Goal: Task Accomplishment & Management: Use online tool/utility

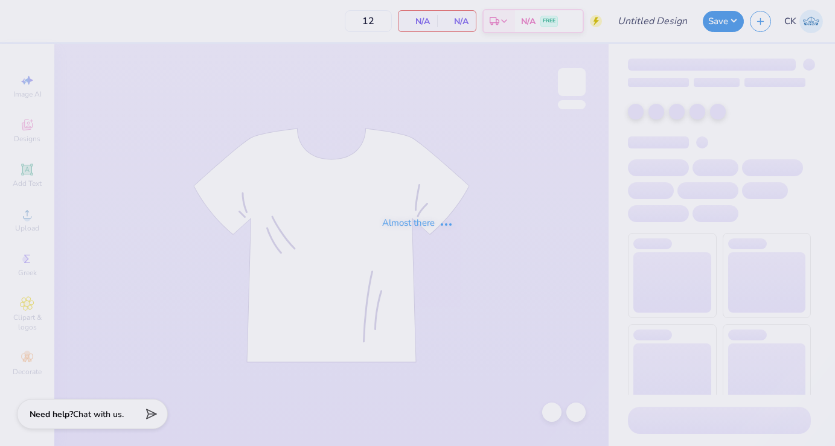
type input "TriDelt Recruitment Tee Fall 2025"
type input "24"
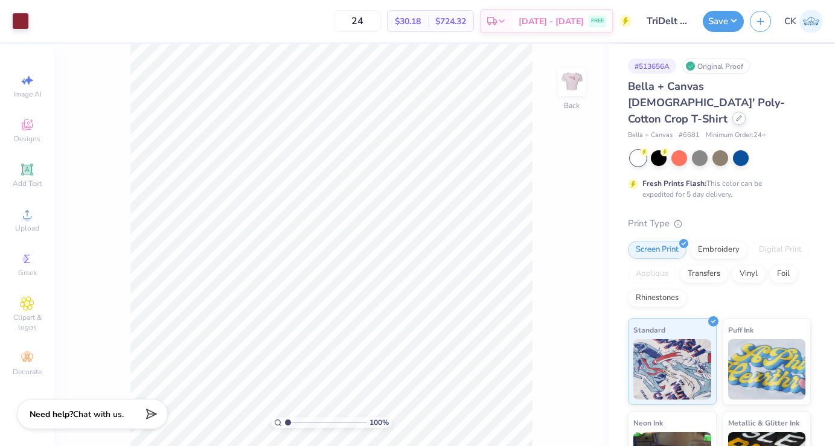
click at [736, 115] on icon at bounding box center [739, 118] width 6 height 6
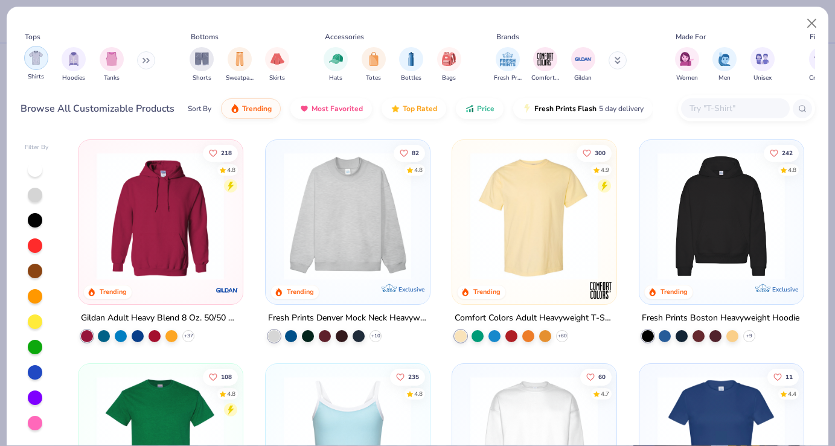
click at [31, 65] on img "filter for Shirts" at bounding box center [36, 58] width 14 height 14
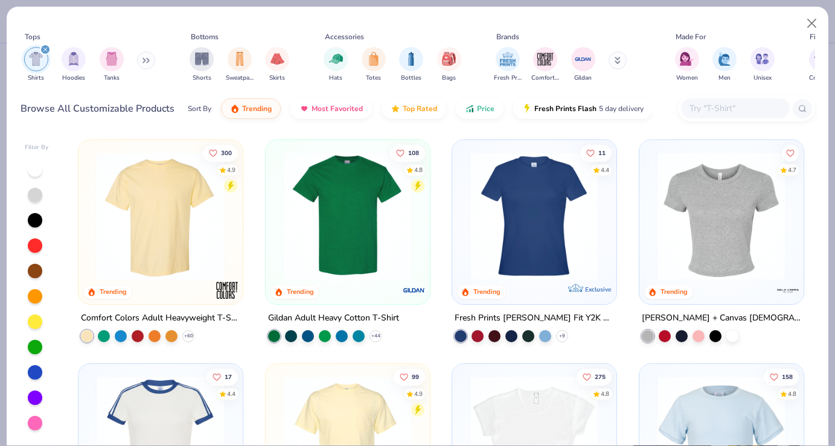
click at [36, 167] on div at bounding box center [35, 169] width 14 height 14
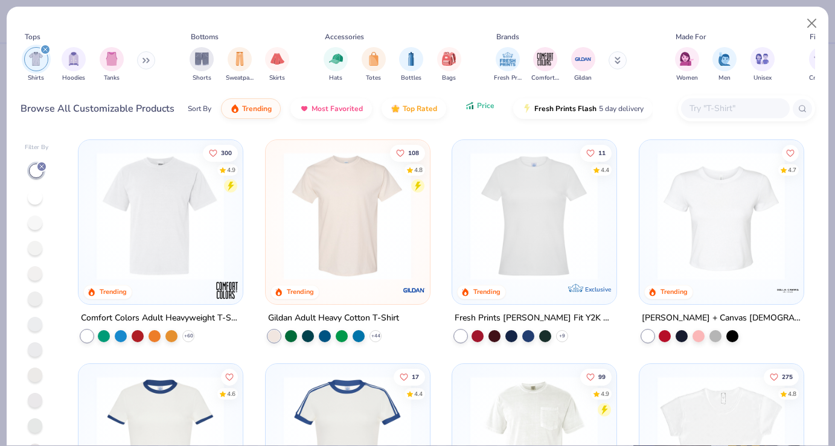
click at [470, 106] on icon "button" at bounding box center [470, 105] width 10 height 11
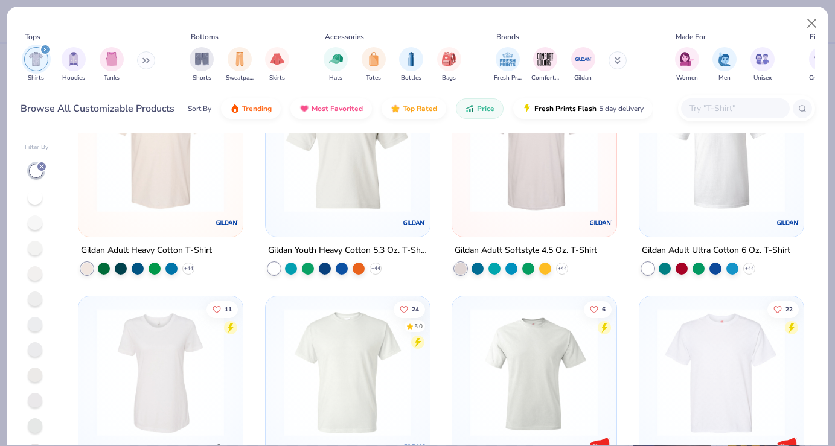
scroll to position [31, 0]
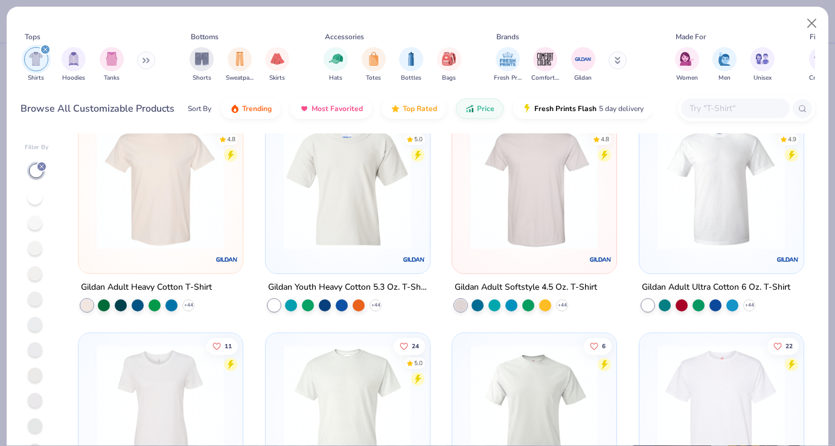
click at [183, 198] on img at bounding box center [160, 185] width 139 height 128
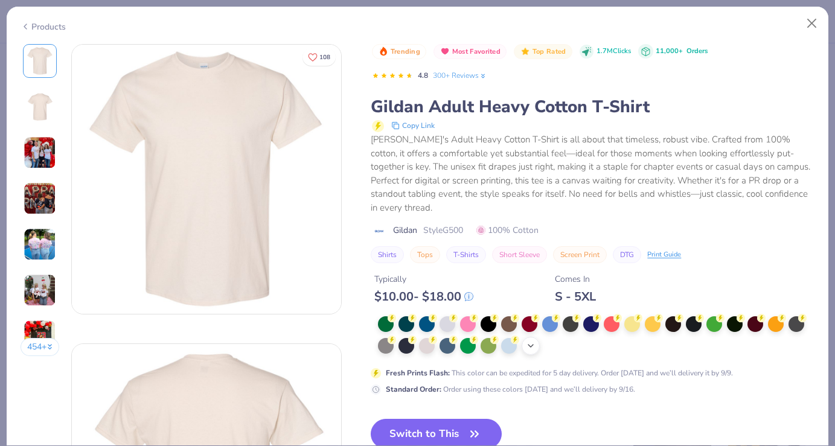
click at [525, 337] on div "+ 22" at bounding box center [531, 346] width 18 height 18
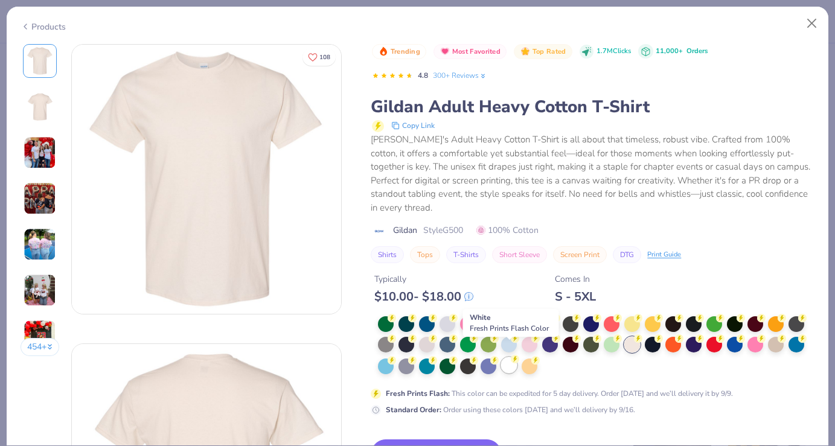
click at [506, 357] on div at bounding box center [509, 365] width 16 height 16
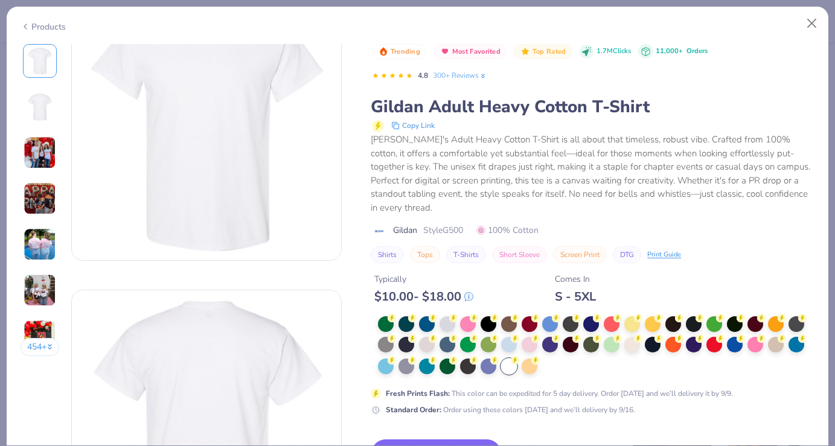
scroll to position [57, 0]
click at [31, 150] on img at bounding box center [40, 152] width 33 height 33
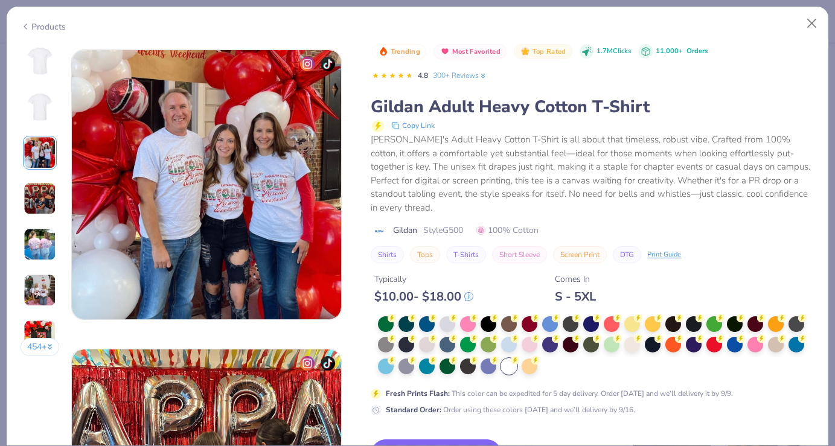
scroll to position [599, 0]
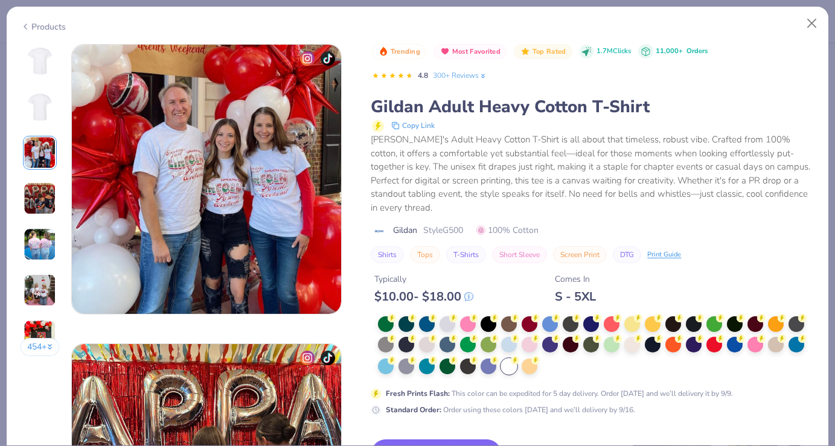
click at [42, 210] on img at bounding box center [40, 198] width 33 height 33
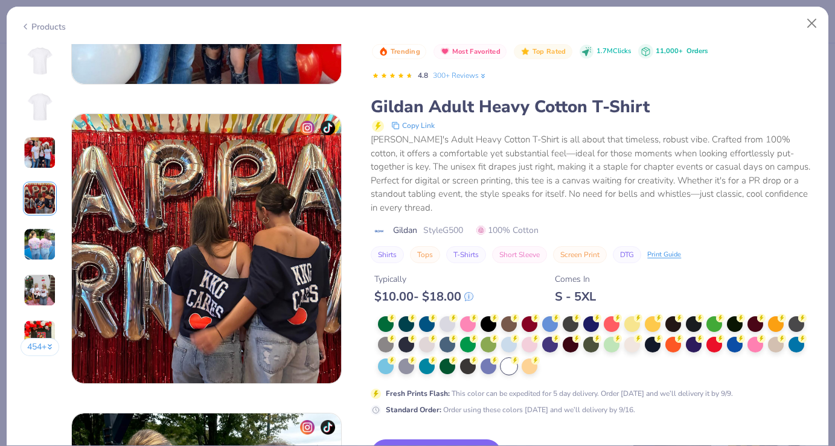
click at [40, 255] on img at bounding box center [40, 244] width 33 height 33
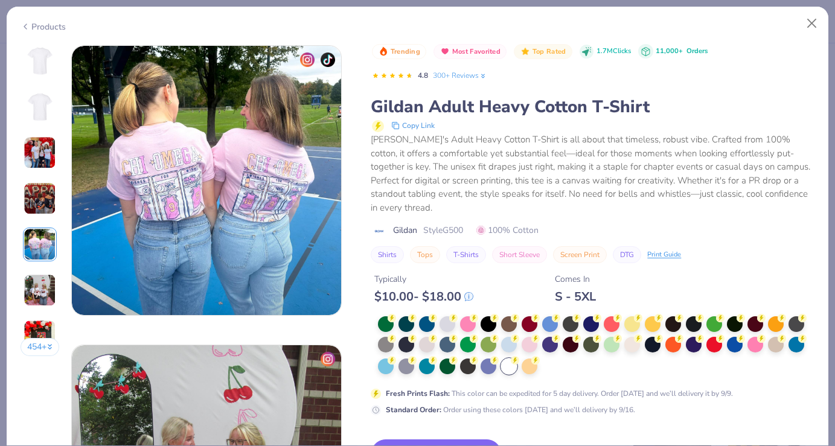
scroll to position [1198, 0]
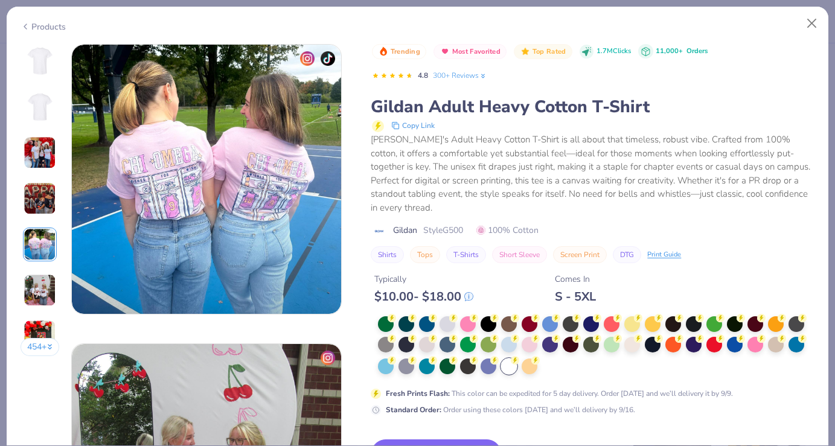
click at [46, 292] on img at bounding box center [40, 290] width 33 height 33
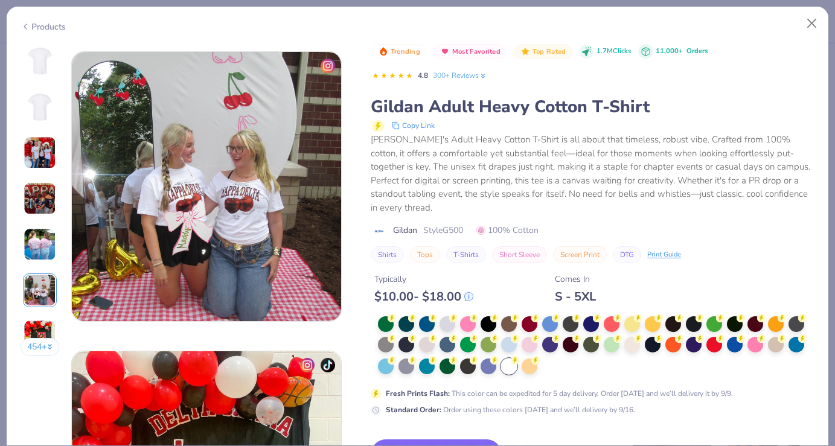
scroll to position [1497, 0]
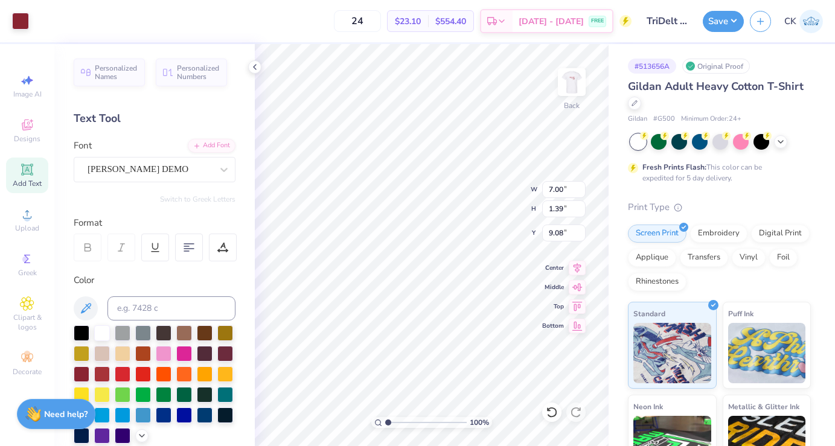
type input "9.99"
type input "1.99"
type input "8.65"
type input "12.91"
type input "2.57"
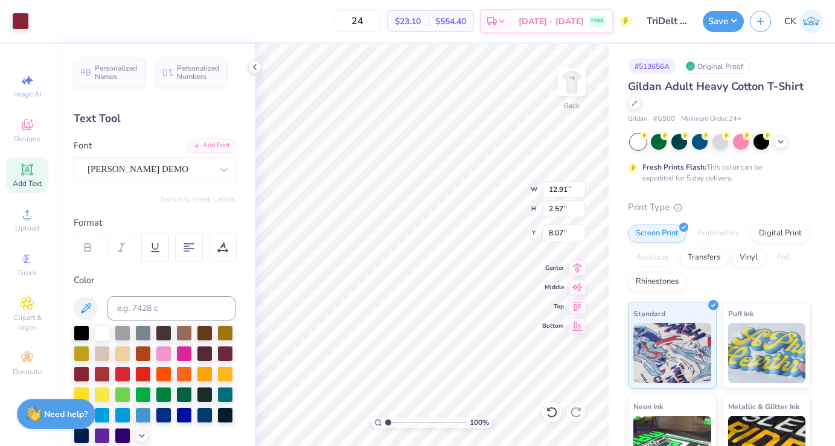
type input "7.31"
click at [257, 69] on icon at bounding box center [255, 67] width 10 height 10
type input "6.82"
click at [254, 65] on icon at bounding box center [255, 67] width 10 height 10
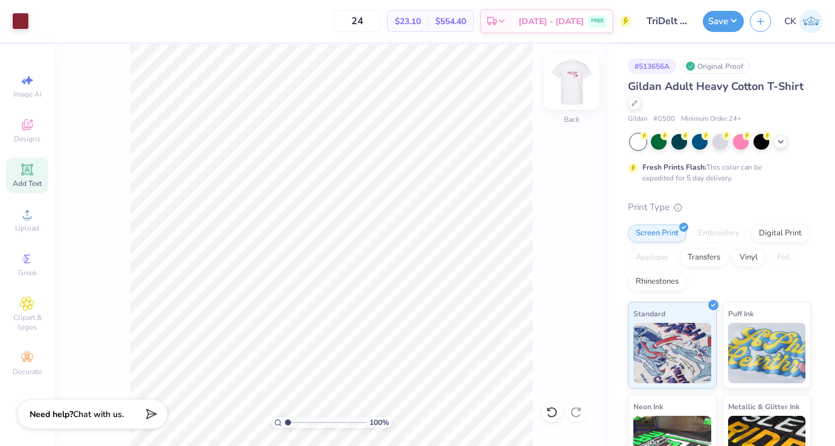
click at [591, 79] on img at bounding box center [572, 82] width 48 height 48
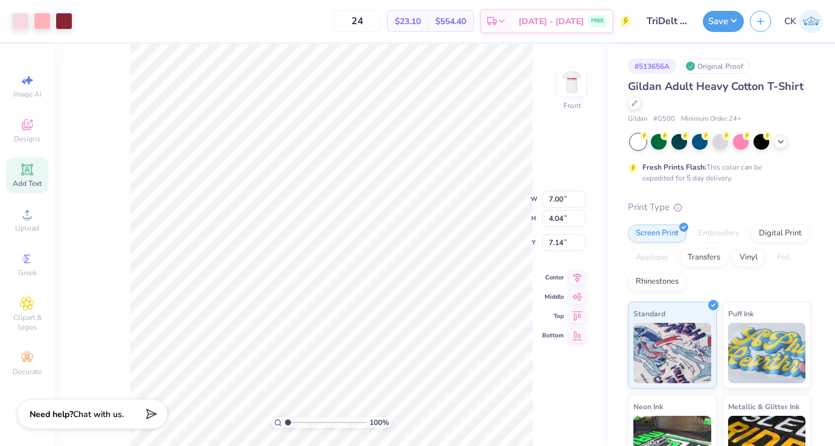
type input "10.57"
type input "6.09"
type input "5.50"
type input "12.58"
type input "7.25"
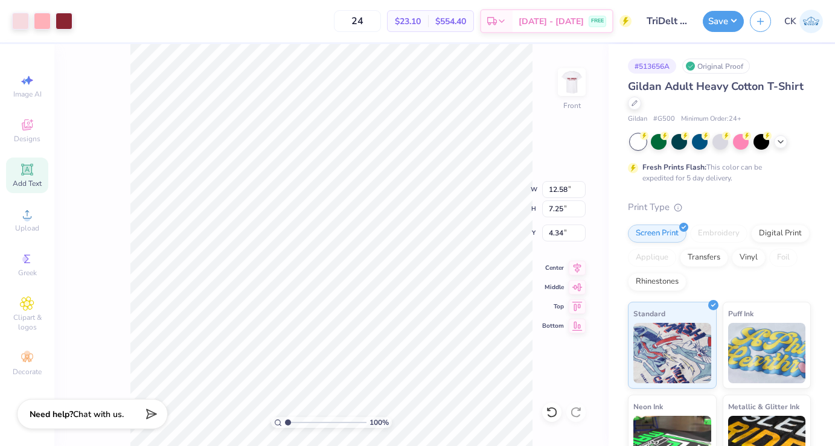
type input "4.19"
click at [589, 72] on div "100 % Front" at bounding box center [331, 245] width 554 height 402
click at [575, 82] on img at bounding box center [572, 82] width 48 height 48
click at [575, 82] on img at bounding box center [572, 82] width 24 height 24
click at [65, 18] on div at bounding box center [64, 19] width 17 height 17
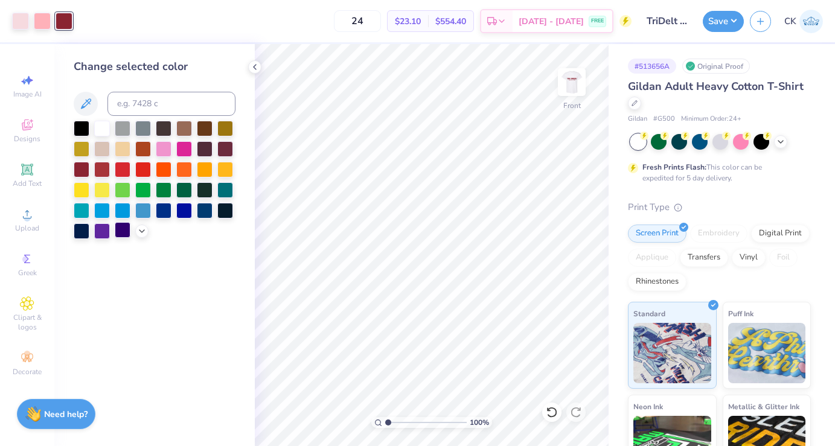
click at [124, 237] on div at bounding box center [123, 230] width 16 height 16
click at [43, 21] on div at bounding box center [42, 19] width 17 height 17
click at [186, 133] on div at bounding box center [184, 128] width 16 height 16
click at [22, 21] on div at bounding box center [20, 19] width 17 height 17
click at [124, 171] on div at bounding box center [123, 169] width 16 height 16
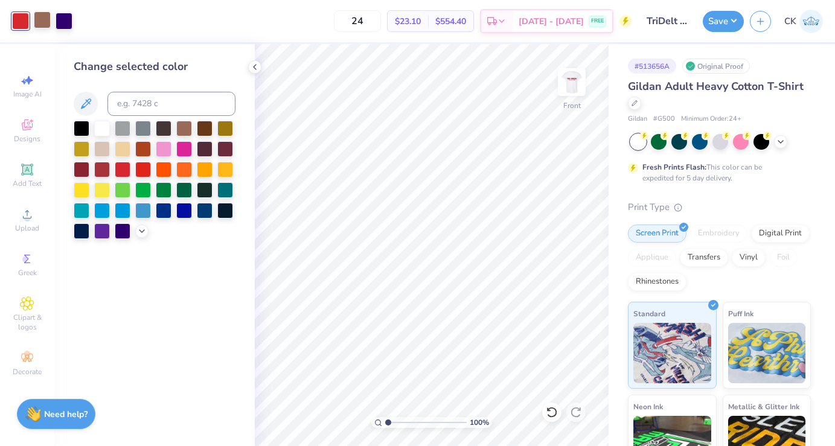
click at [48, 22] on div at bounding box center [42, 19] width 17 height 17
click at [204, 130] on div at bounding box center [205, 128] width 16 height 16
click at [220, 142] on div at bounding box center [225, 148] width 16 height 16
click at [141, 231] on polyline at bounding box center [141, 230] width 5 height 2
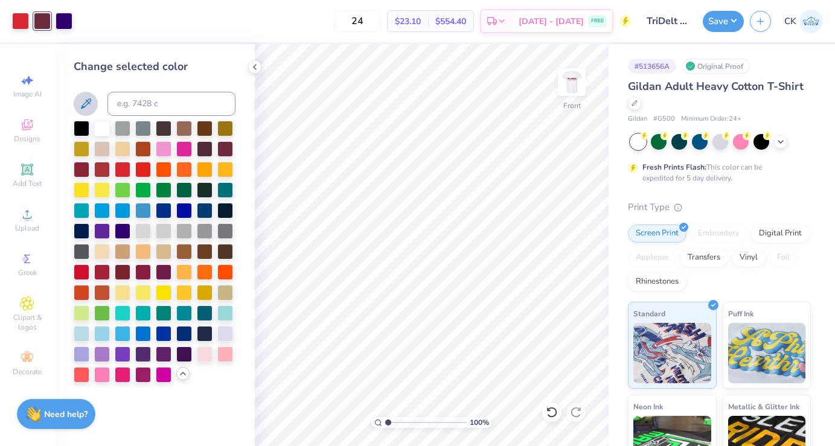
click at [85, 104] on icon at bounding box center [85, 104] width 14 height 14
click at [86, 101] on icon at bounding box center [85, 104] width 14 height 14
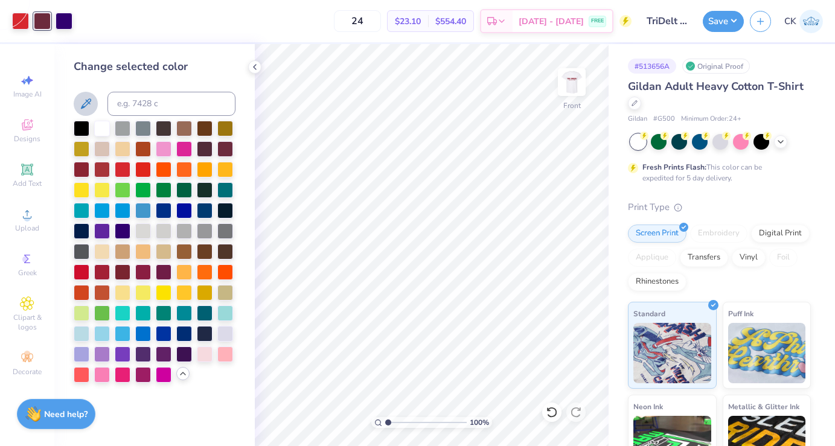
click at [86, 101] on icon at bounding box center [85, 104] width 14 height 14
click at [202, 246] on div at bounding box center [205, 251] width 16 height 16
click at [107, 267] on div at bounding box center [102, 271] width 16 height 16
click at [222, 146] on div at bounding box center [225, 148] width 16 height 16
click at [24, 25] on div at bounding box center [20, 19] width 17 height 17
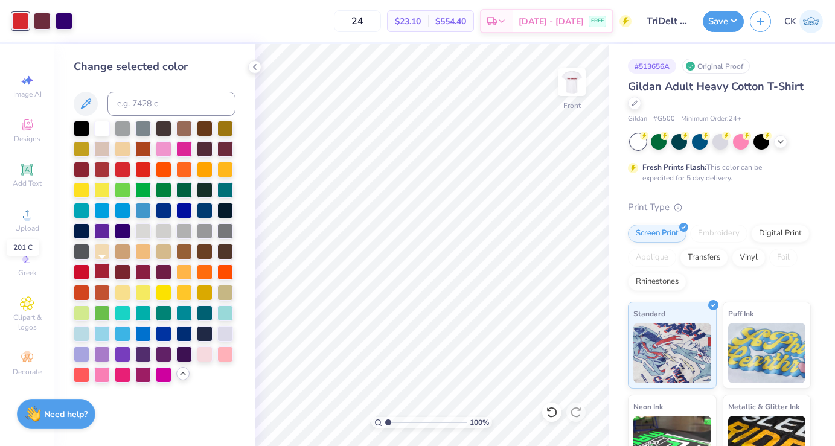
click at [100, 269] on div at bounding box center [102, 271] width 16 height 16
click at [80, 270] on div at bounding box center [82, 271] width 16 height 16
click at [257, 69] on icon at bounding box center [255, 67] width 10 height 10
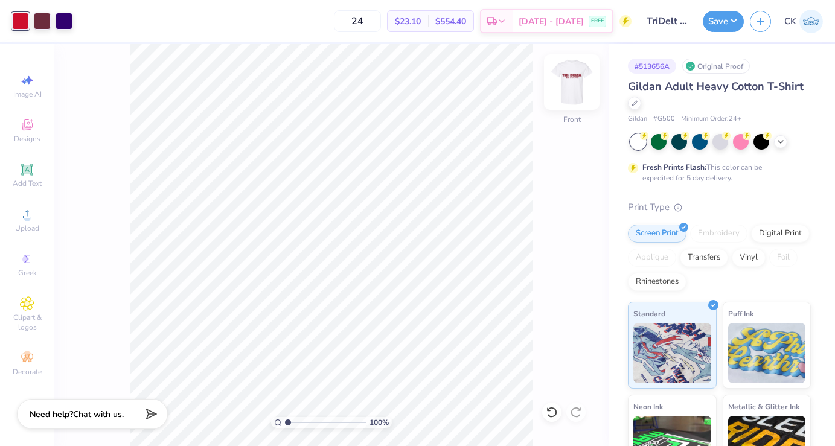
click at [559, 82] on img at bounding box center [572, 82] width 48 height 48
drag, startPoint x: 582, startPoint y: 84, endPoint x: 540, endPoint y: 85, distance: 41.7
click at [582, 84] on img at bounding box center [572, 82] width 24 height 24
click at [17, 22] on div at bounding box center [20, 19] width 17 height 17
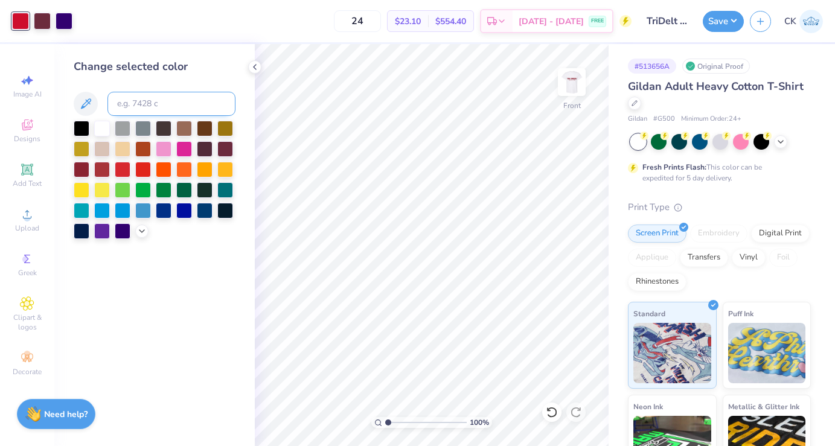
click at [149, 104] on input at bounding box center [171, 104] width 128 height 24
type input "202"
click at [43, 18] on div at bounding box center [42, 19] width 17 height 17
click at [186, 125] on div at bounding box center [184, 128] width 16 height 16
click at [254, 68] on icon at bounding box center [255, 67] width 10 height 10
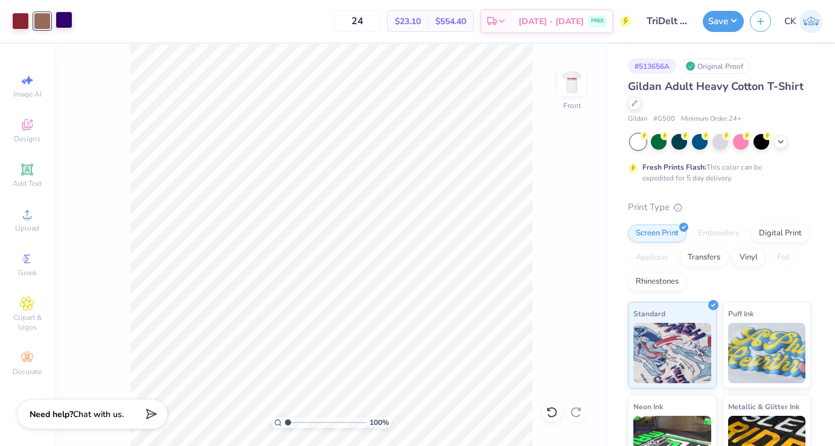
click at [66, 18] on div at bounding box center [64, 19] width 17 height 17
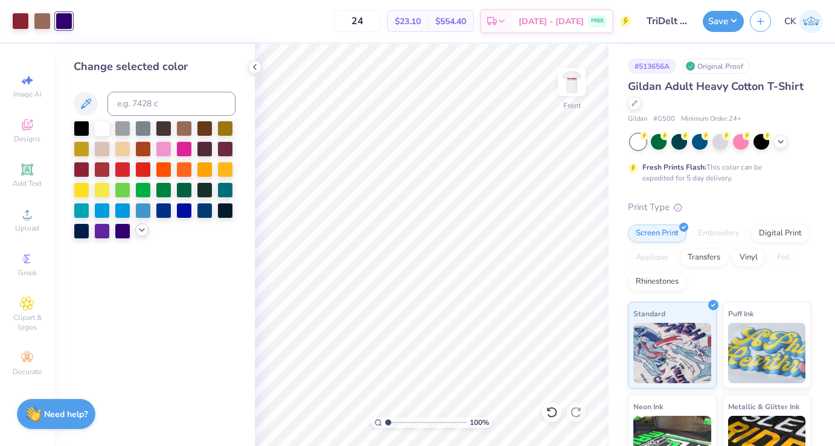
click at [141, 234] on icon at bounding box center [142, 230] width 10 height 10
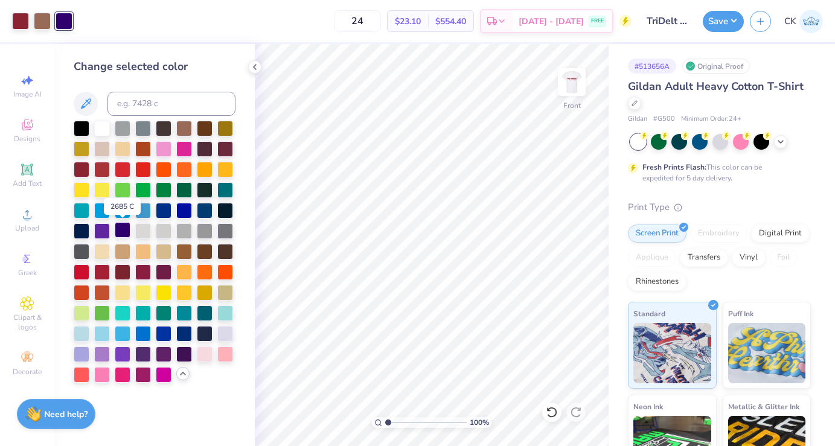
click at [121, 228] on div at bounding box center [123, 230] width 16 height 16
click at [187, 333] on div at bounding box center [184, 333] width 16 height 16
click at [260, 65] on div at bounding box center [254, 66] width 13 height 13
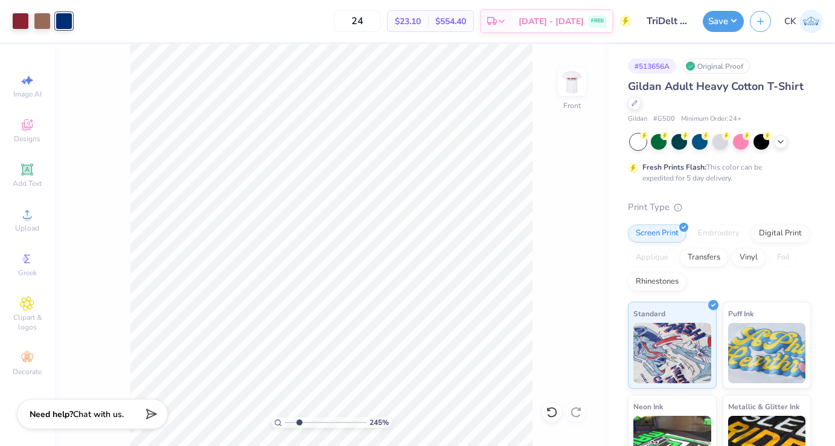
drag, startPoint x: 290, startPoint y: 423, endPoint x: 299, endPoint y: 422, distance: 9.1
click at [299, 422] on input "range" at bounding box center [326, 422] width 82 height 11
drag, startPoint x: 301, startPoint y: 426, endPoint x: 274, endPoint y: 429, distance: 27.9
click at [285, 428] on input "range" at bounding box center [326, 422] width 82 height 11
click at [37, 16] on div at bounding box center [42, 19] width 17 height 17
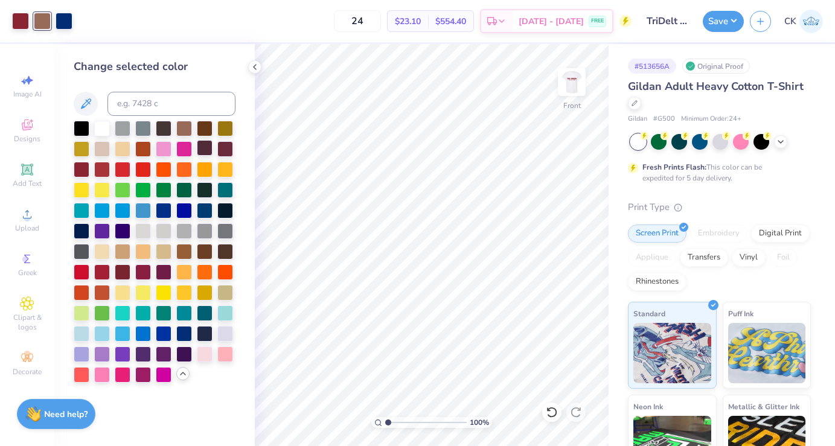
click at [207, 150] on div at bounding box center [205, 148] width 16 height 16
drag, startPoint x: 388, startPoint y: 422, endPoint x: 408, endPoint y: 417, distance: 20.7
click at [408, 417] on input "range" at bounding box center [426, 422] width 82 height 11
drag, startPoint x: 409, startPoint y: 423, endPoint x: 334, endPoint y: 423, distance: 74.9
type input "1"
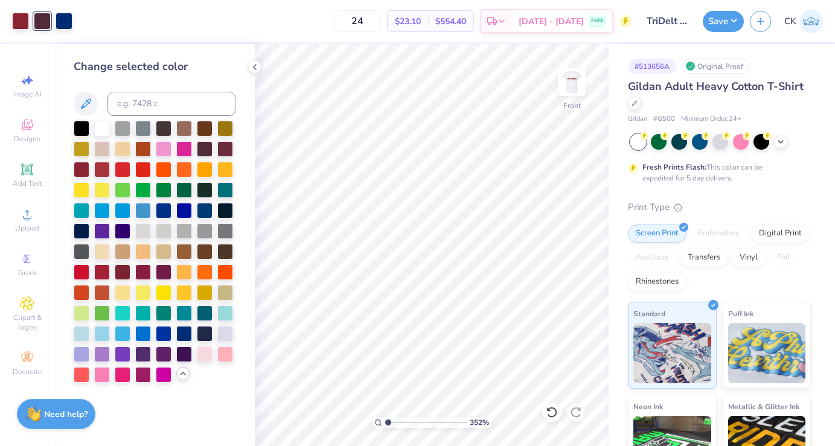
click at [385, 423] on input "range" at bounding box center [426, 422] width 82 height 11
click at [258, 72] on div at bounding box center [254, 66] width 13 height 13
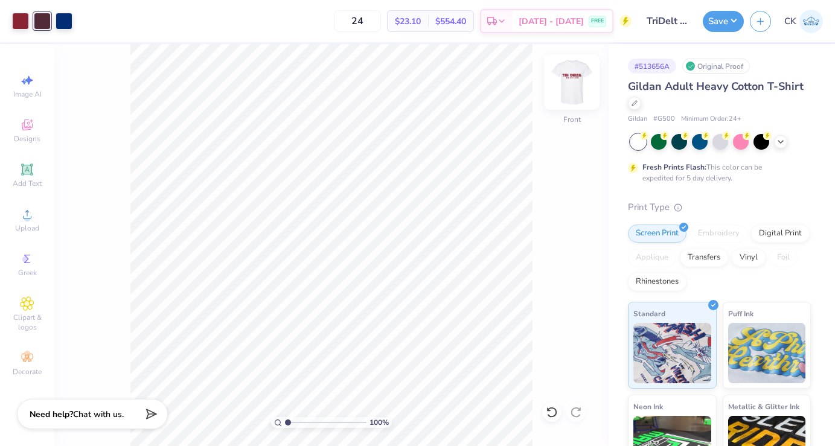
click at [565, 83] on img at bounding box center [572, 82] width 48 height 48
click at [565, 83] on img at bounding box center [572, 82] width 24 height 24
click at [381, 19] on input "24" at bounding box center [357, 21] width 47 height 22
type input "2"
type input "30"
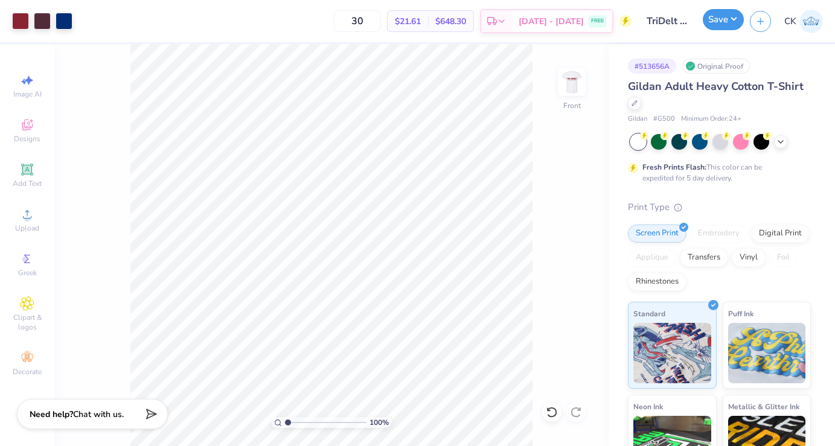
click at [715, 28] on button "Save" at bounding box center [723, 19] width 41 height 21
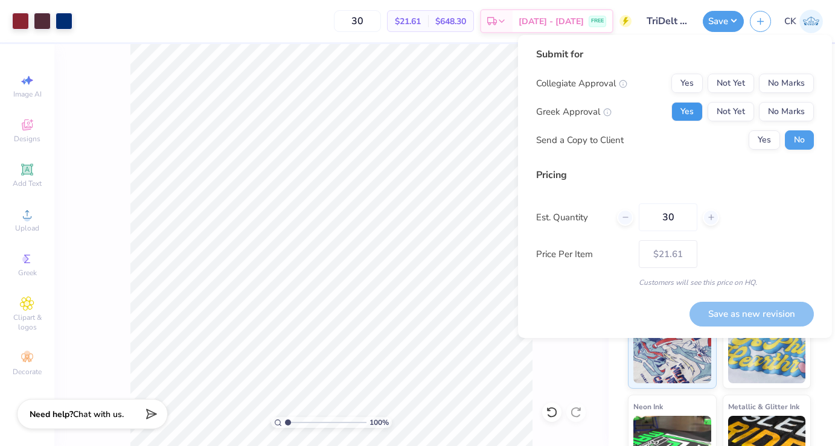
click at [677, 107] on button "Yes" at bounding box center [686, 111] width 31 height 19
click at [785, 77] on button "No Marks" at bounding box center [786, 83] width 55 height 19
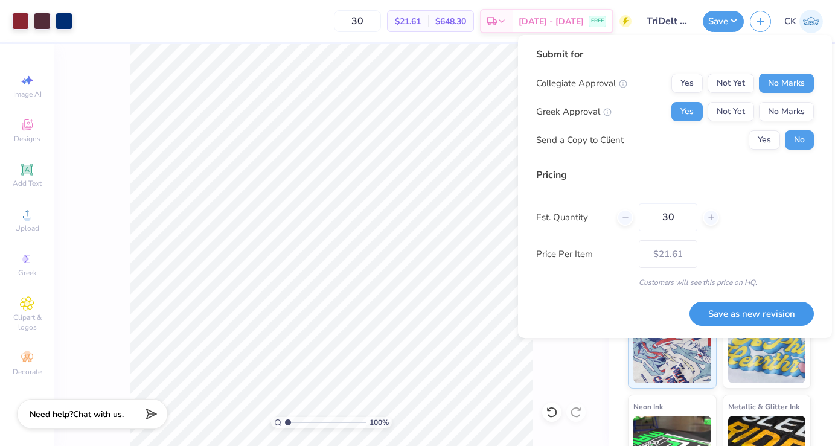
click at [744, 319] on button "Save as new revision" at bounding box center [752, 314] width 124 height 25
type input "$21.61"
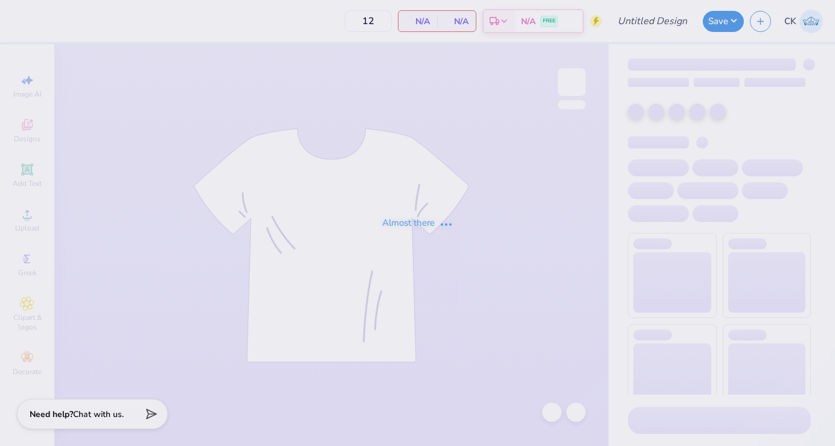
type input "30"
type input "TriDelt Recruitment Tee Fall 2025"
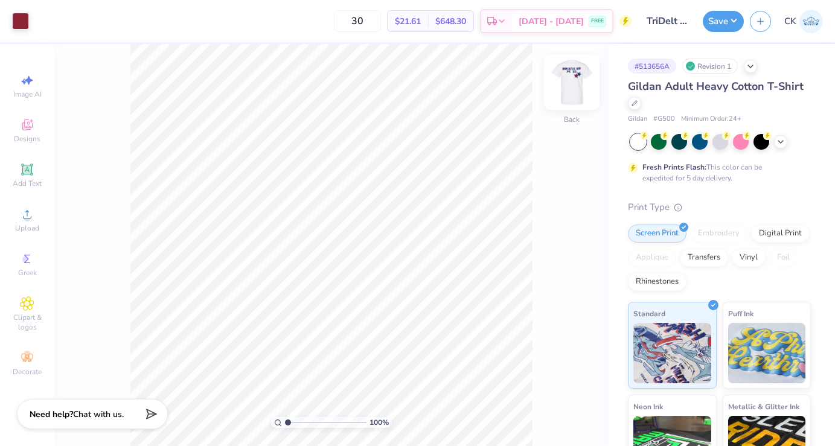
click at [572, 85] on img at bounding box center [572, 82] width 48 height 48
type input "7.00"
click at [578, 89] on img at bounding box center [572, 82] width 48 height 48
type input "8.86"
type input "2.10"
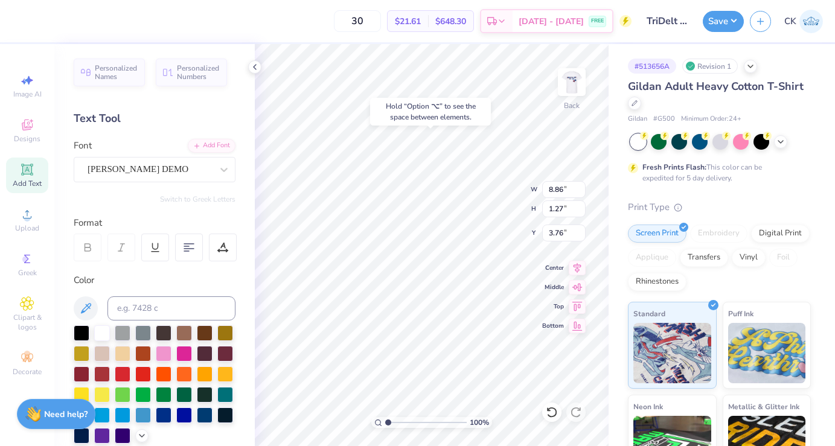
type input "6.82"
type input "4.74"
type input "6.94"
type input "1.64"
type input "5.20"
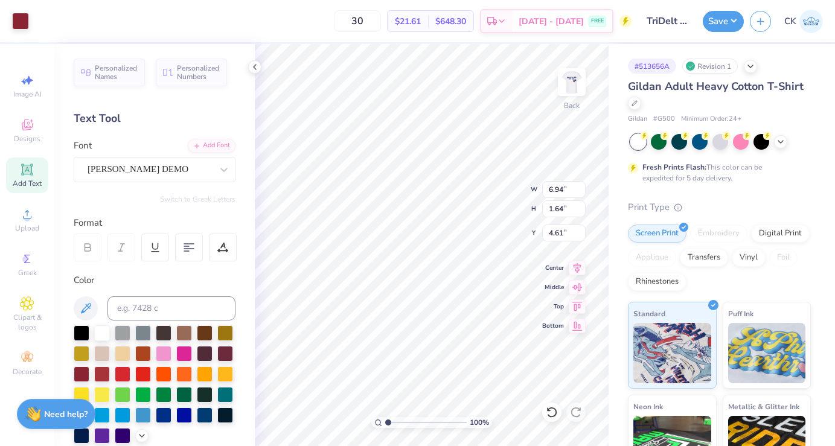
type input "4.61"
click at [255, 69] on polyline at bounding box center [255, 67] width 2 height 5
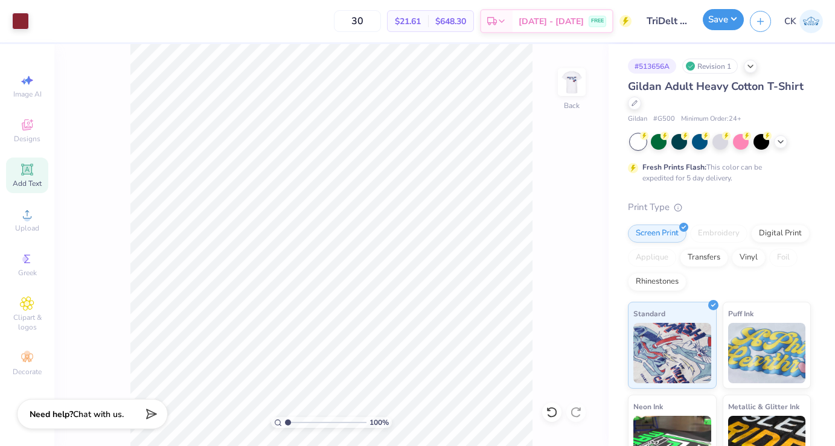
click at [719, 25] on button "Save" at bounding box center [723, 19] width 41 height 21
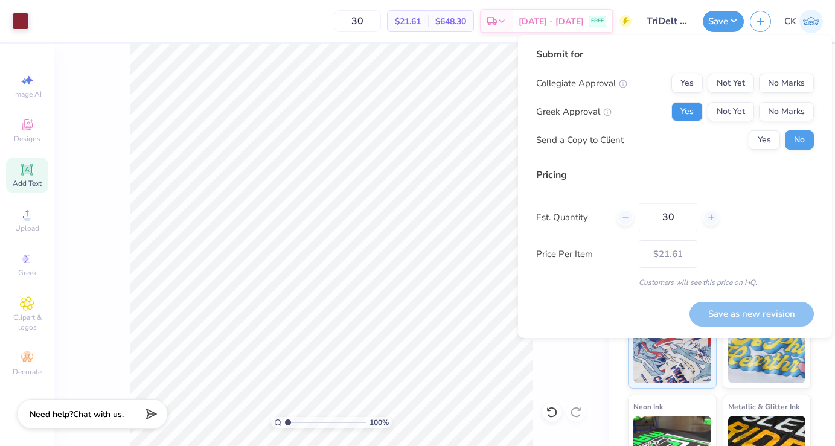
click at [696, 114] on button "Yes" at bounding box center [686, 111] width 31 height 19
click at [801, 83] on button "No Marks" at bounding box center [786, 83] width 55 height 19
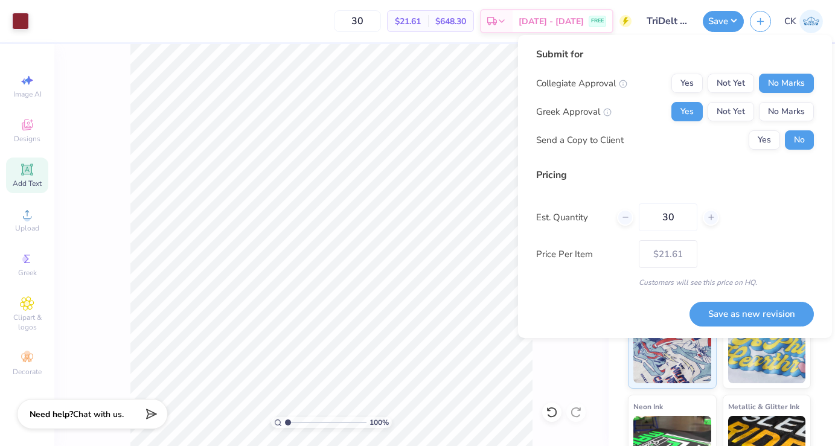
click at [726, 336] on div "Submit for Collegiate Approval Yes Not Yet No Marks Greek Approval Yes Not Yet …" at bounding box center [675, 186] width 314 height 303
click at [738, 316] on button "Save as new revision" at bounding box center [752, 314] width 124 height 25
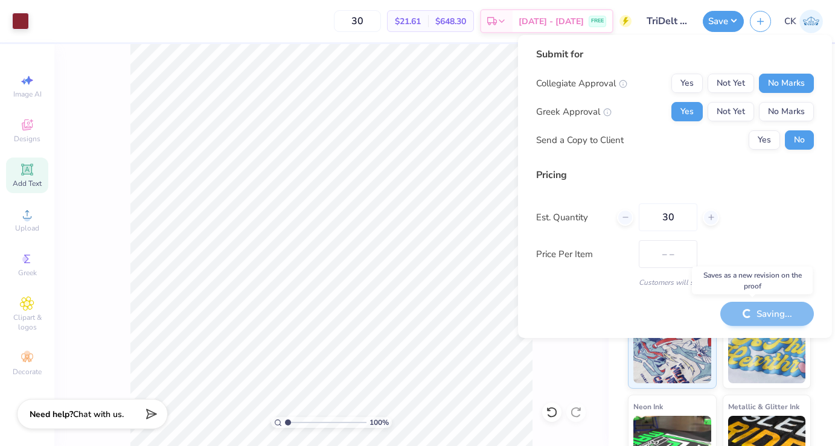
type input "$21.61"
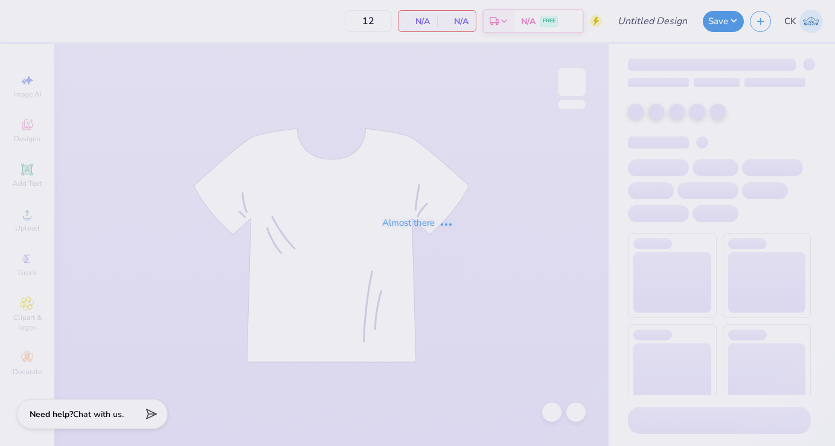
type input "TriDelt Recruitment Tee Fall 2025"
type input "30"
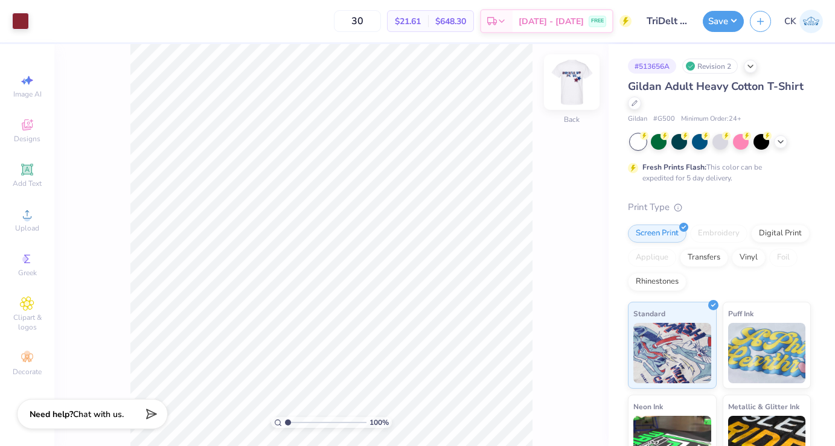
click at [568, 85] on img at bounding box center [572, 82] width 48 height 48
drag, startPoint x: 285, startPoint y: 420, endPoint x: 292, endPoint y: 421, distance: 6.8
type input "1.48"
click at [292, 421] on input "range" at bounding box center [326, 422] width 82 height 11
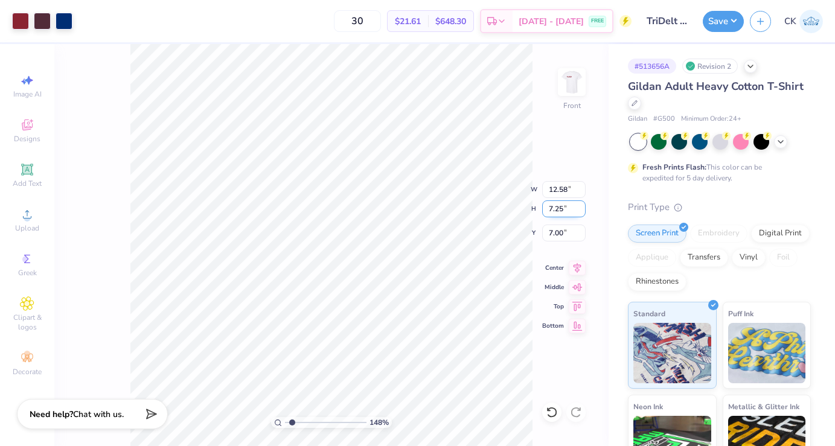
click at [473, 199] on div "148 % Front W 12.58 12.58 " H 7.25 7.25 " Y 7.00 7.00 " Center Middle Top Bottom" at bounding box center [331, 245] width 554 height 402
click at [71, 18] on div at bounding box center [64, 19] width 17 height 17
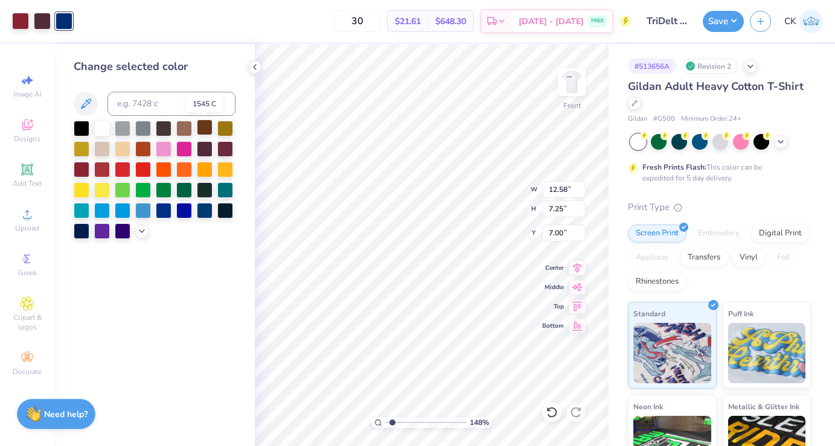
click at [204, 129] on div at bounding box center [205, 128] width 16 height 16
click at [47, 23] on div at bounding box center [42, 19] width 17 height 17
click at [186, 213] on div at bounding box center [184, 210] width 16 height 16
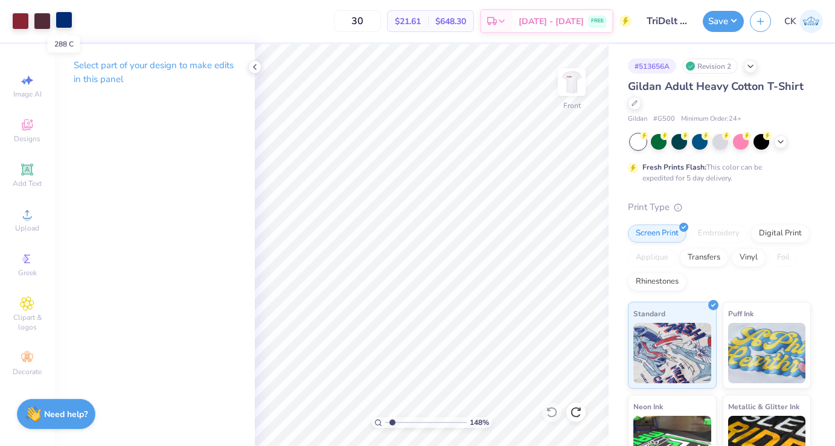
click at [71, 21] on div at bounding box center [64, 19] width 17 height 17
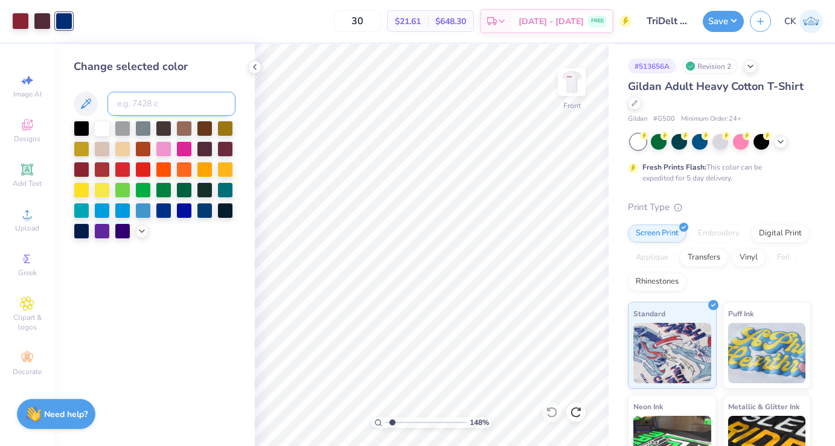
click at [136, 105] on input at bounding box center [171, 104] width 128 height 24
type input "7645"
click at [257, 67] on icon at bounding box center [255, 67] width 10 height 10
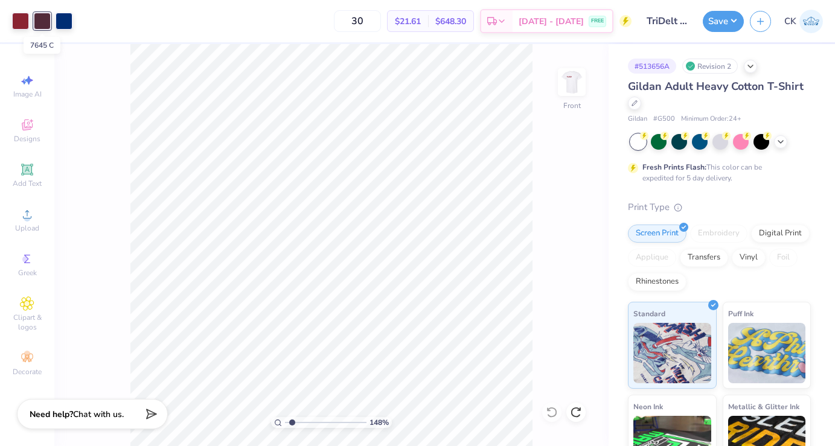
click at [42, 18] on div at bounding box center [42, 21] width 17 height 17
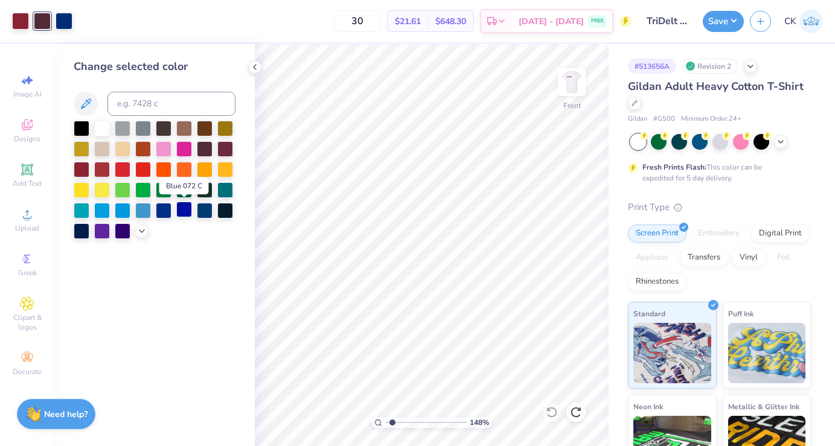
click at [178, 207] on div at bounding box center [184, 210] width 16 height 16
click at [69, 18] on div at bounding box center [64, 19] width 17 height 17
click at [133, 103] on input at bounding box center [171, 104] width 128 height 24
type input "7645"
click at [43, 22] on div at bounding box center [42, 19] width 17 height 17
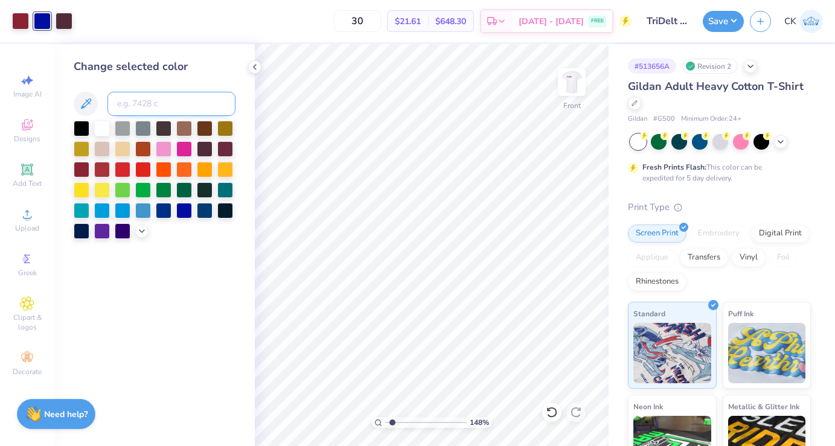
click at [127, 100] on input at bounding box center [171, 104] width 128 height 24
type input "7"
click at [142, 228] on icon at bounding box center [142, 230] width 10 height 10
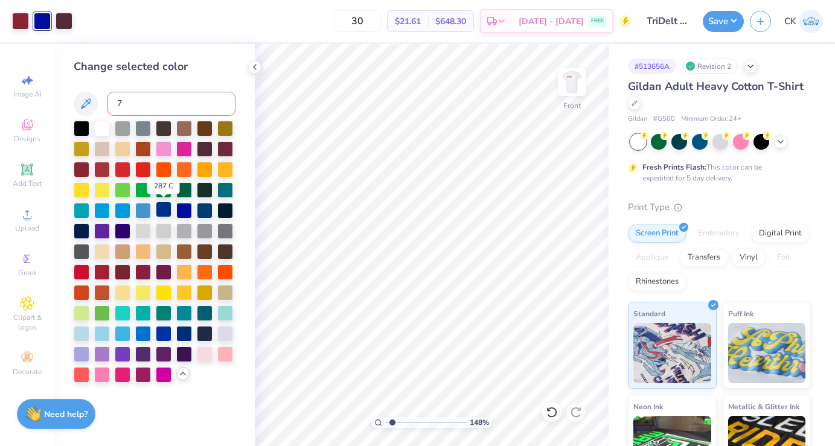
click at [165, 210] on div at bounding box center [164, 210] width 16 height 16
click at [182, 335] on div at bounding box center [184, 333] width 16 height 16
click at [255, 68] on icon at bounding box center [255, 67] width 10 height 10
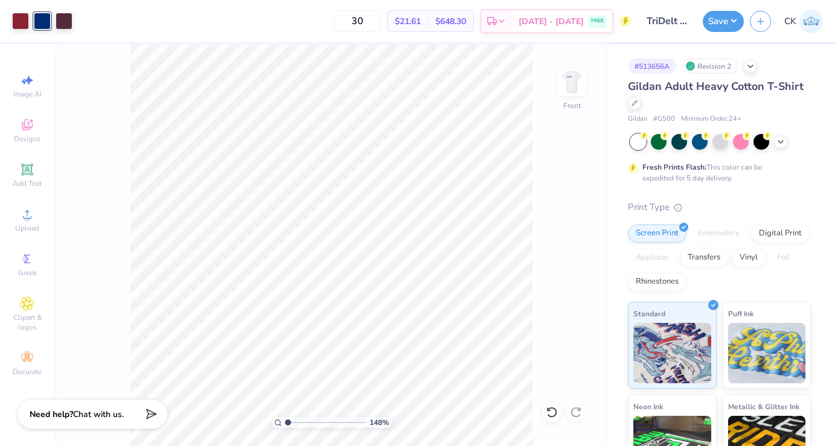
drag, startPoint x: 292, startPoint y: 421, endPoint x: 275, endPoint y: 421, distance: 17.5
type input "1"
click at [285, 421] on input "range" at bounding box center [326, 422] width 82 height 11
click at [721, 19] on button "Save" at bounding box center [723, 19] width 41 height 21
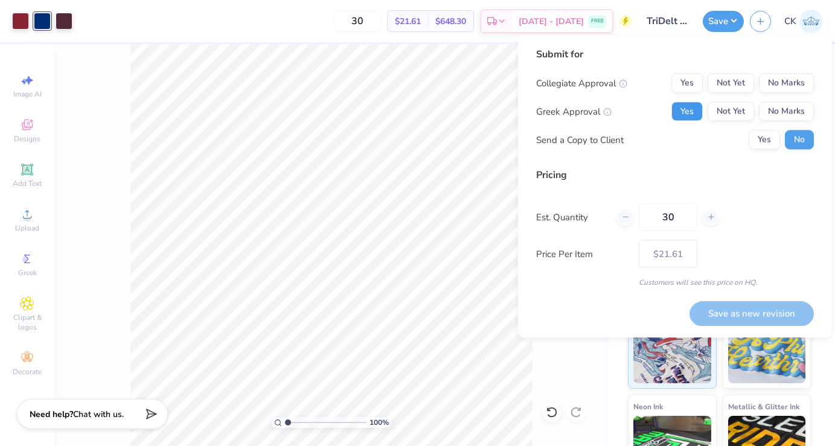
click at [692, 109] on button "Yes" at bounding box center [686, 111] width 31 height 19
click at [801, 80] on button "No Marks" at bounding box center [786, 83] width 55 height 19
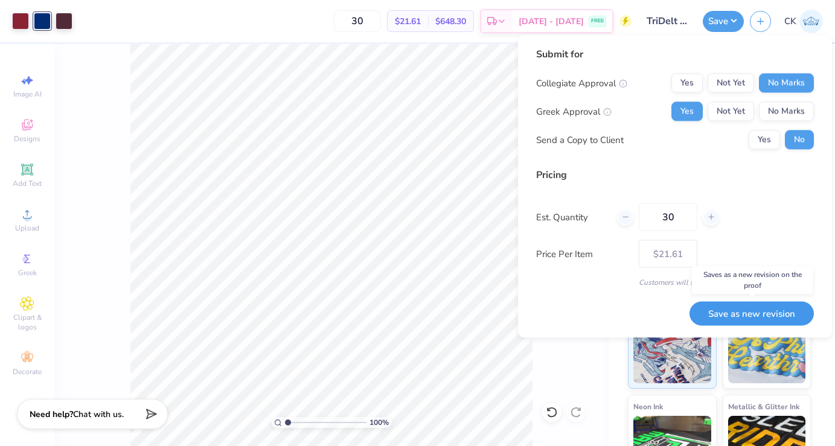
click at [737, 308] on button "Save as new revision" at bounding box center [752, 313] width 124 height 25
type input "$21.61"
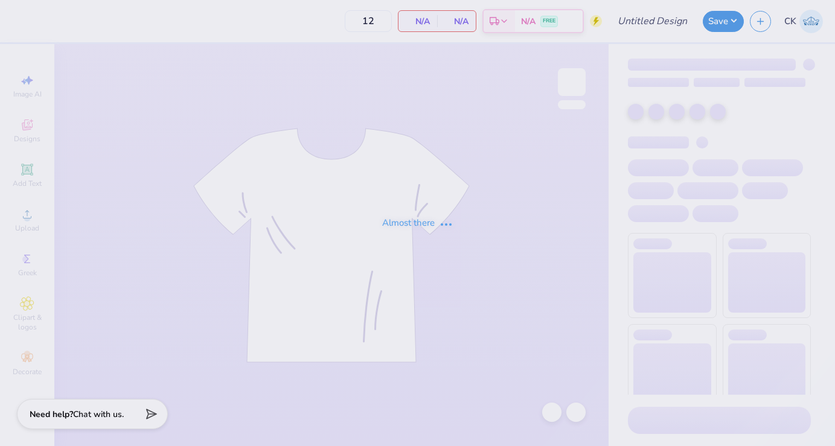
type input "30"
type input "TriDelt Recruitment Tee Fall 2025"
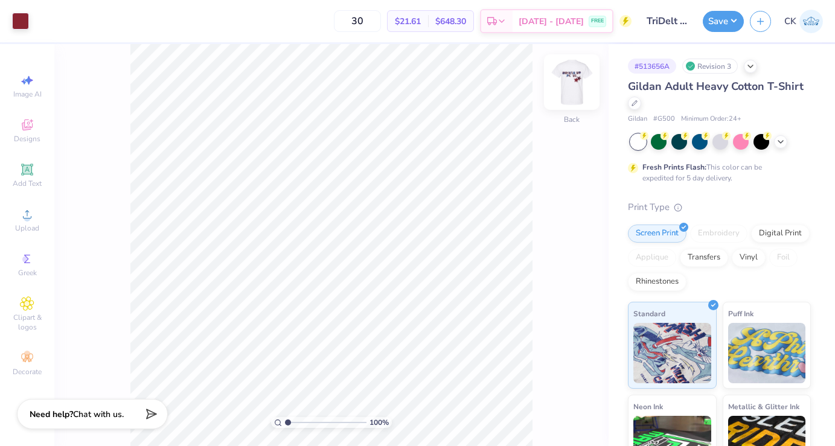
click at [574, 73] on img at bounding box center [572, 82] width 48 height 48
click at [574, 73] on img at bounding box center [572, 82] width 24 height 24
click at [578, 84] on img at bounding box center [572, 82] width 48 height 48
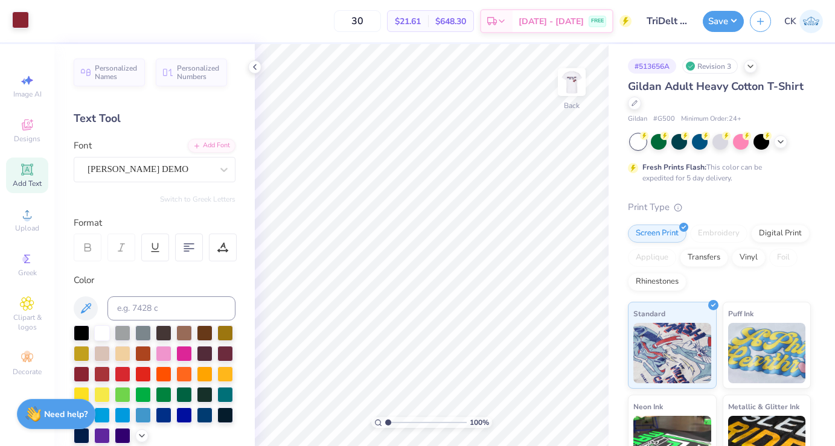
click at [15, 27] on div at bounding box center [20, 19] width 17 height 17
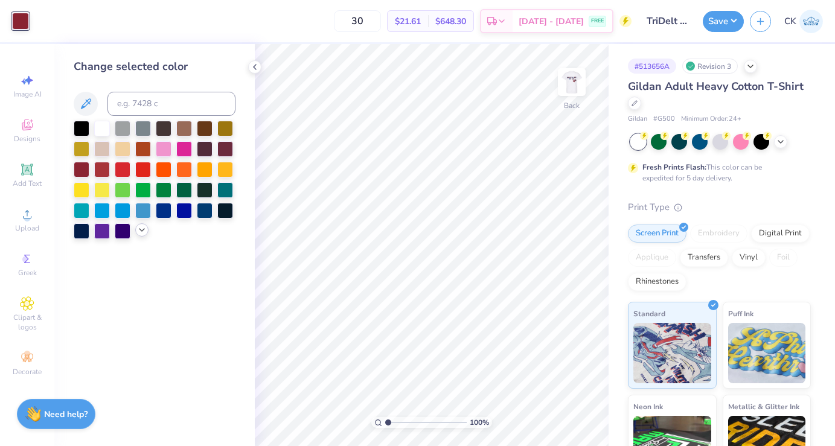
click at [140, 227] on icon at bounding box center [142, 230] width 10 height 10
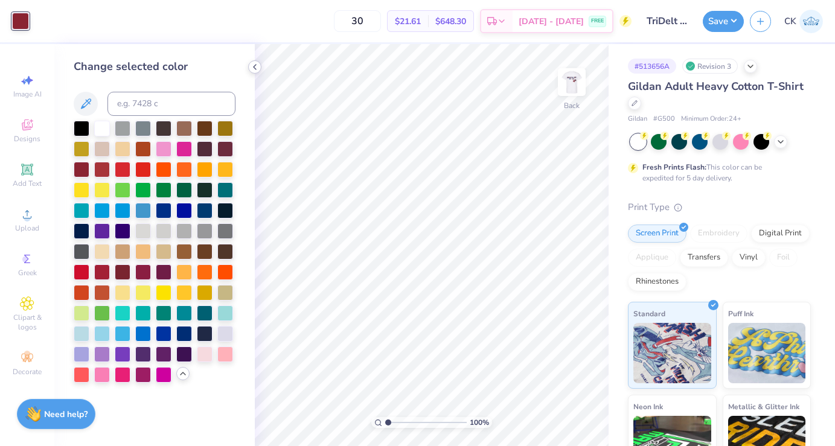
click at [254, 68] on icon at bounding box center [255, 67] width 10 height 10
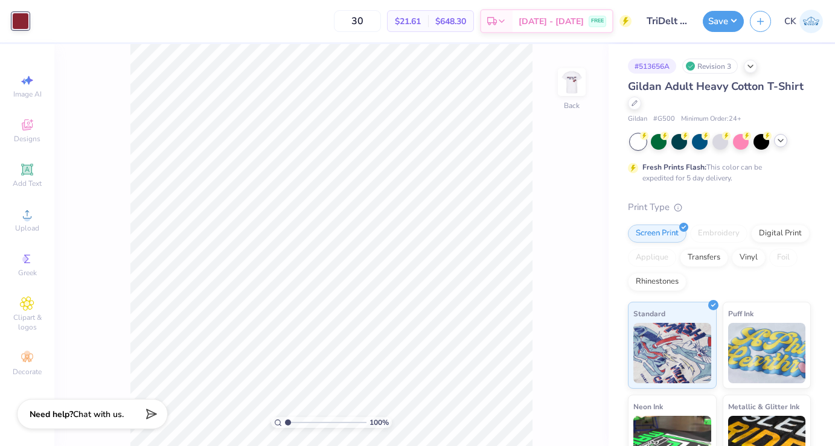
click at [776, 143] on icon at bounding box center [781, 141] width 10 height 10
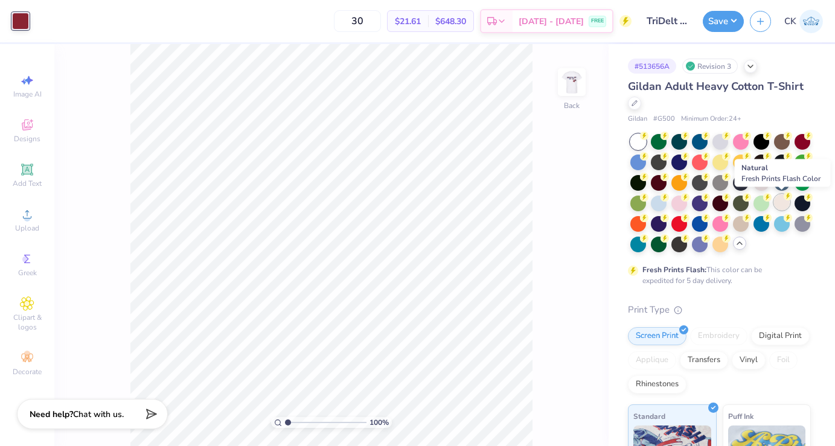
click at [782, 200] on div at bounding box center [782, 202] width 16 height 16
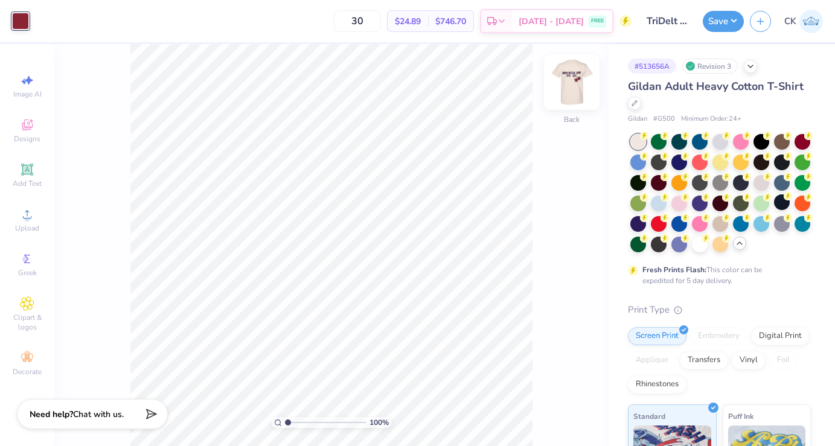
click at [558, 87] on div at bounding box center [572, 82] width 56 height 56
click at [567, 87] on img at bounding box center [572, 82] width 48 height 48
click at [719, 21] on button "Save" at bounding box center [723, 19] width 41 height 21
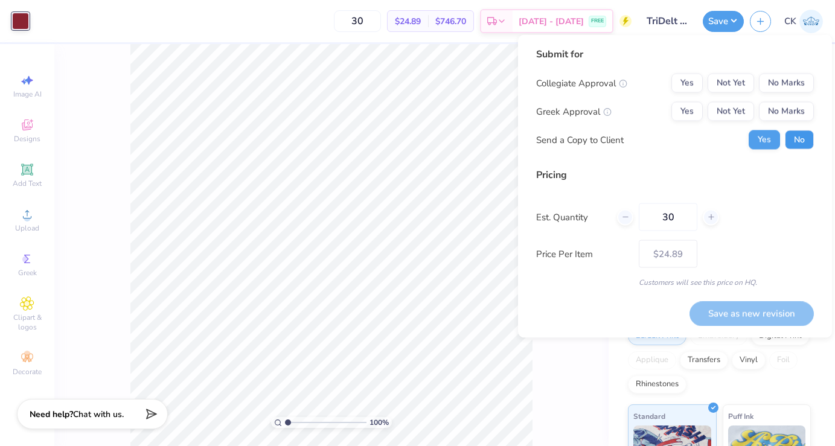
click at [798, 138] on button "No" at bounding box center [799, 139] width 29 height 19
click at [696, 110] on button "Yes" at bounding box center [686, 111] width 31 height 19
click at [801, 75] on button "No Marks" at bounding box center [786, 83] width 55 height 19
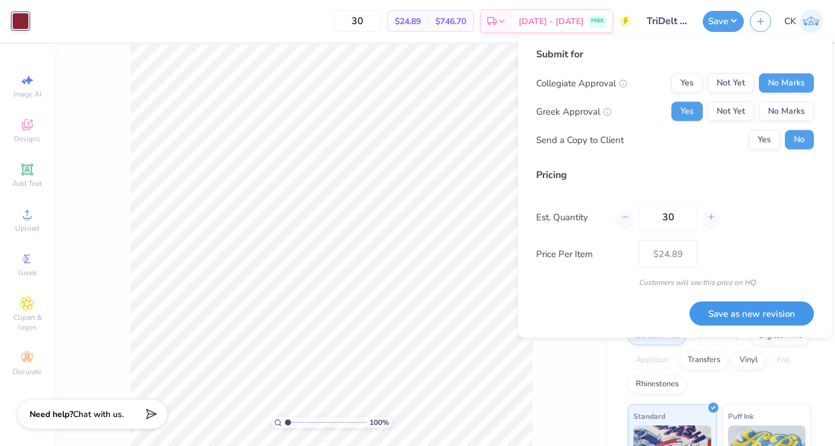
click at [769, 306] on button "Save as new revision" at bounding box center [752, 313] width 124 height 25
type input "$24.89"
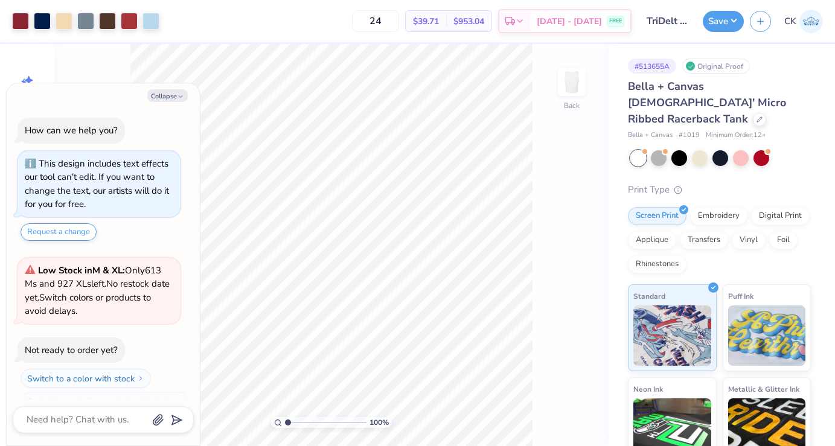
scroll to position [21, 0]
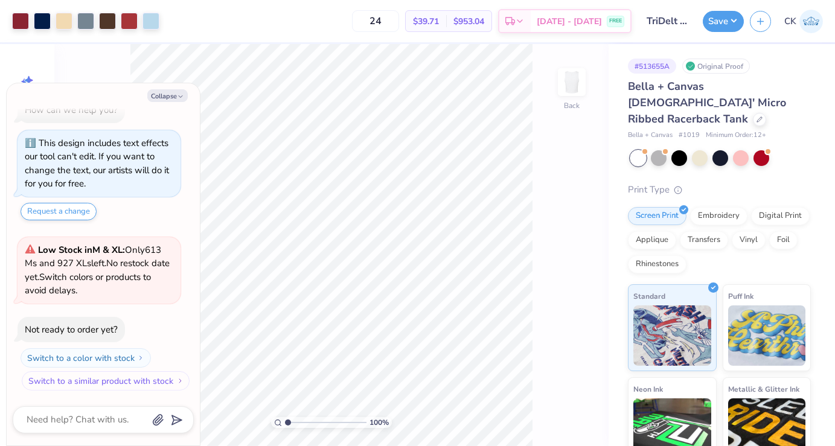
click at [97, 382] on button "Switch to a similar product with stock" at bounding box center [106, 380] width 168 height 19
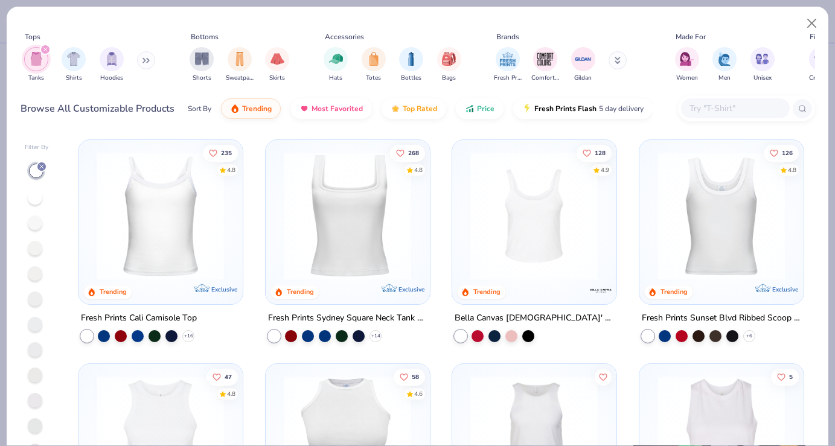
type textarea "x"
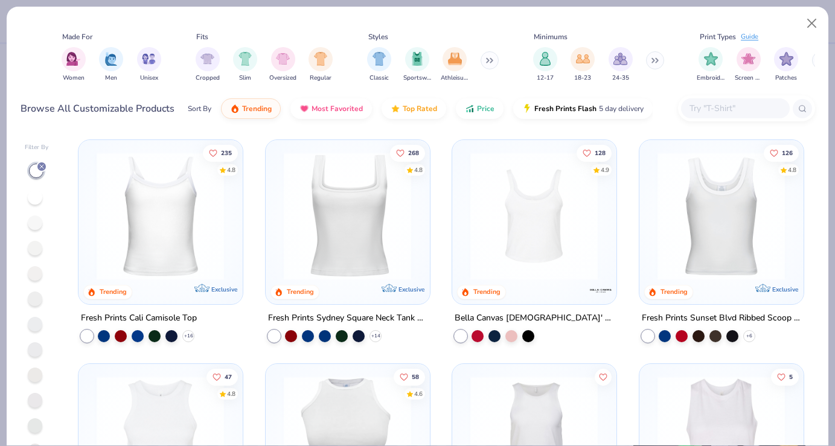
scroll to position [0, 632]
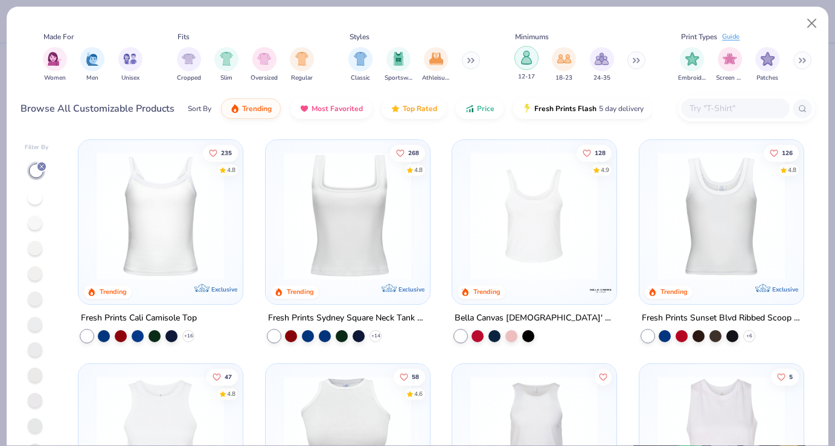
click at [529, 63] on img "filter for 12-17" at bounding box center [526, 58] width 13 height 14
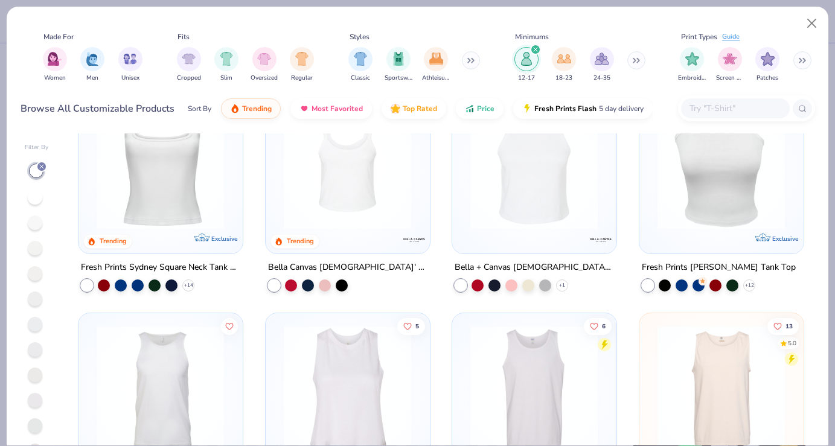
scroll to position [109, 0]
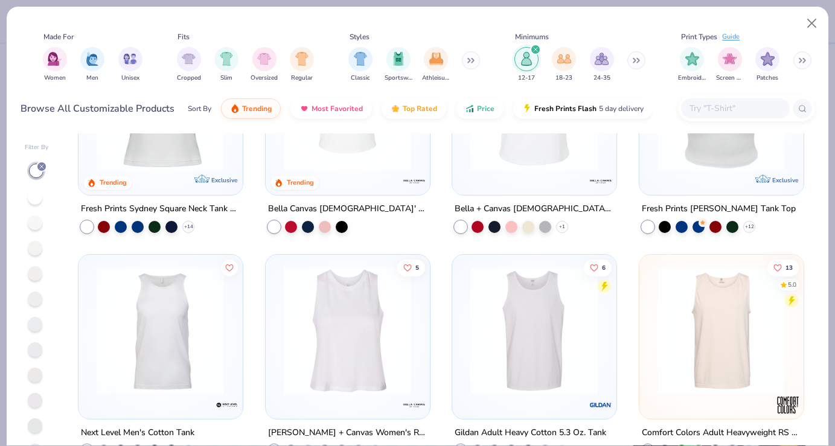
click at [220, 149] on img at bounding box center [160, 107] width 139 height 128
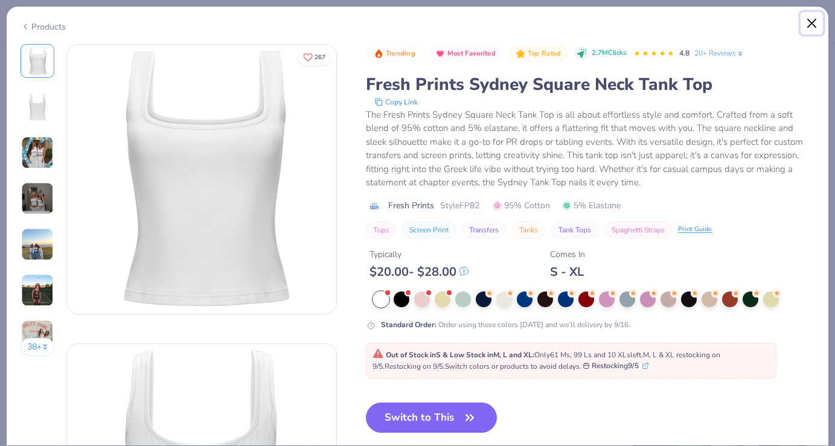
click at [807, 26] on button "Close" at bounding box center [812, 23] width 23 height 23
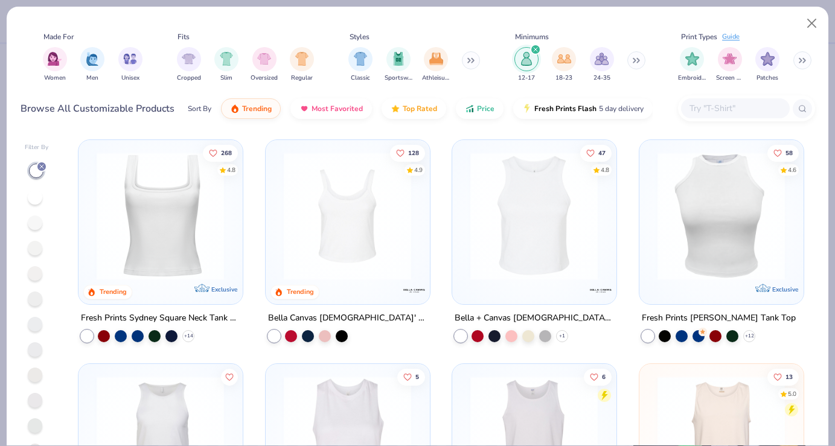
click at [518, 238] on img at bounding box center [533, 216] width 139 height 128
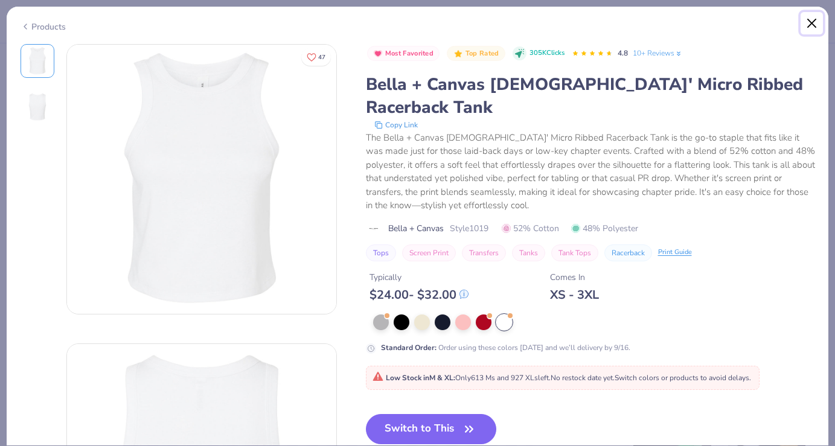
click at [809, 19] on button "Close" at bounding box center [812, 23] width 23 height 23
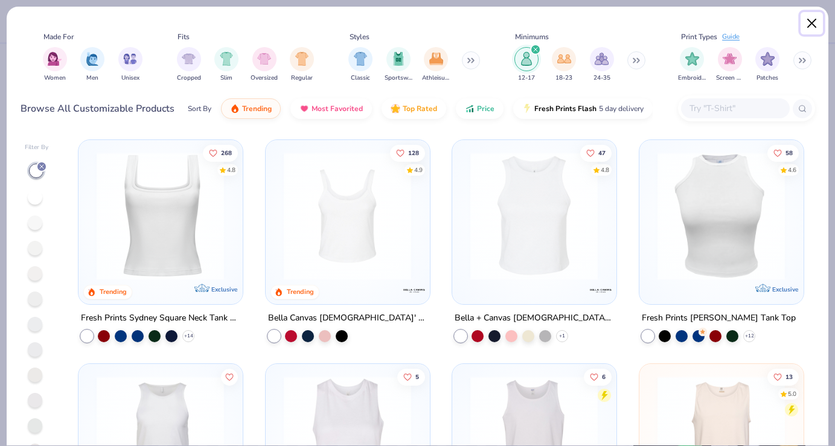
click at [805, 22] on button "Close" at bounding box center [812, 23] width 23 height 23
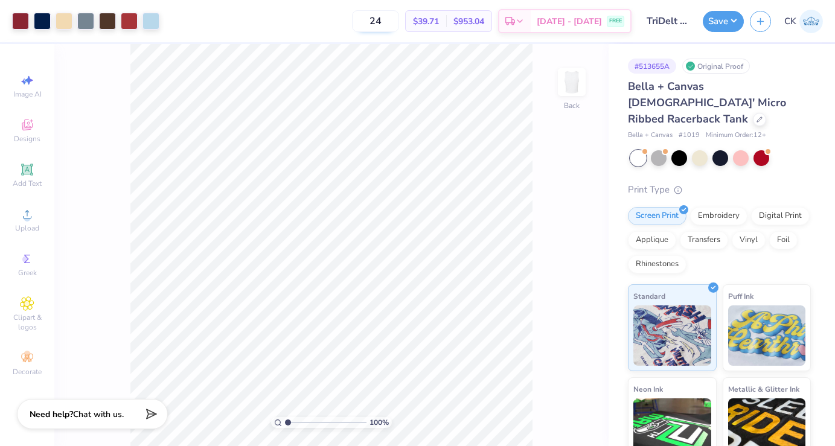
click at [399, 22] on input "24" at bounding box center [375, 21] width 47 height 22
type input "2"
type input "4"
type input "7"
type input "1"
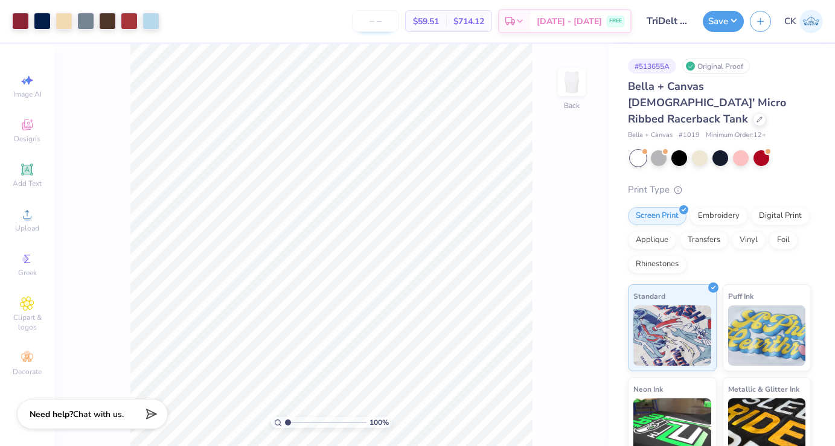
type input "0"
type input "20"
